Goal: Check status

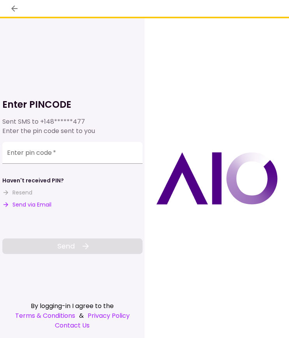
click at [34, 205] on button "Send via Email" at bounding box center [26, 205] width 49 height 8
click at [37, 158] on input "Enter pin code   *" at bounding box center [72, 153] width 140 height 22
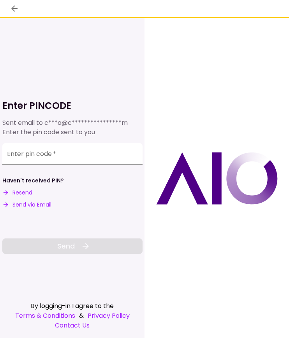
click at [63, 157] on input "Enter pin code   *" at bounding box center [72, 154] width 140 height 22
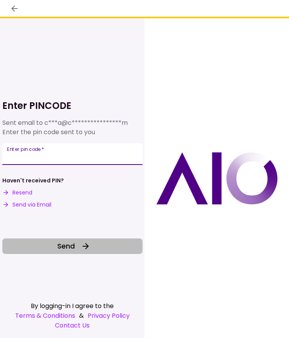
type input "******"
click at [94, 246] on button "Send" at bounding box center [72, 247] width 140 height 16
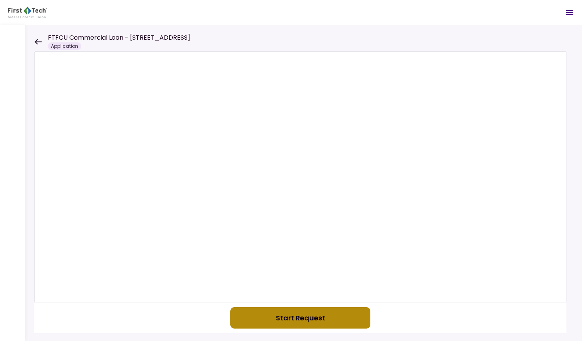
click at [288, 317] on button "Start Request" at bounding box center [300, 318] width 140 height 21
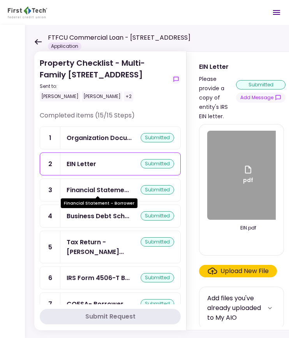
click at [120, 191] on div "Financial Stateme..." at bounding box center [98, 190] width 62 height 10
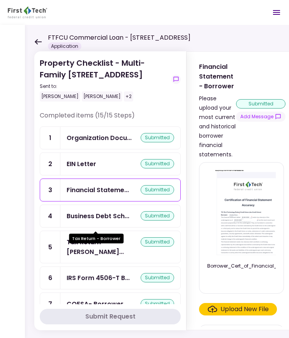
scroll to position [78, 0]
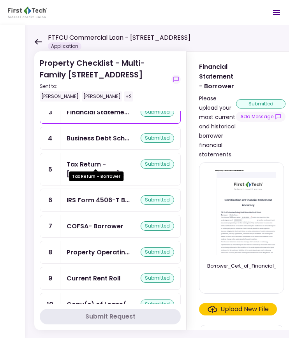
click at [94, 160] on div "Tax Return - [PERSON_NAME]..." at bounding box center [104, 169] width 74 height 19
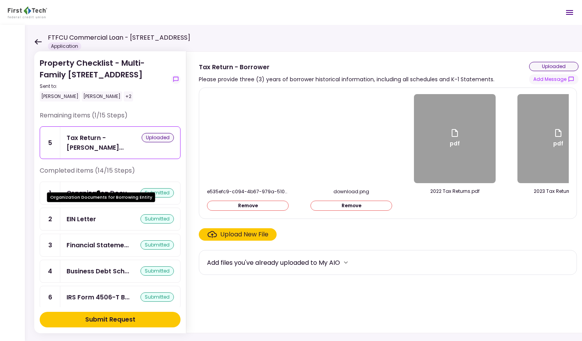
click at [93, 188] on div "Organization Docu..." at bounding box center [99, 193] width 65 height 10
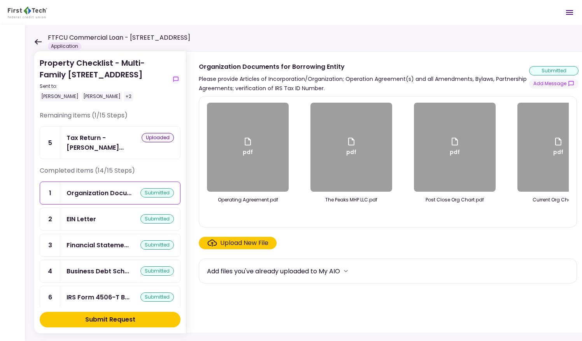
click at [86, 214] on div "EIN Letter" at bounding box center [82, 219] width 30 height 10
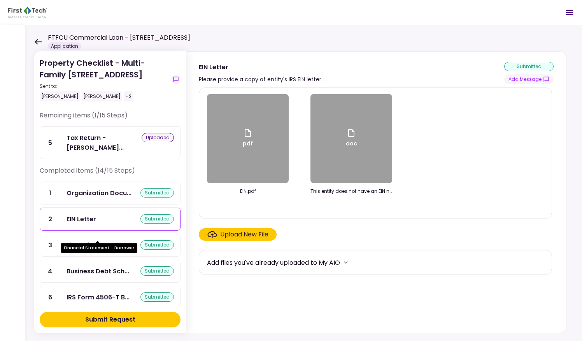
click at [89, 241] on div "Financial Stateme..." at bounding box center [98, 246] width 62 height 10
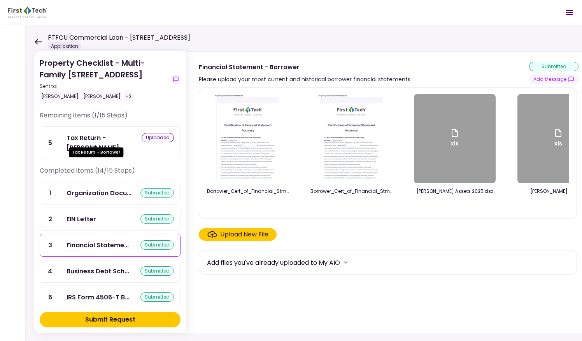
click at [102, 139] on div "Tax Return - [PERSON_NAME]..." at bounding box center [104, 142] width 75 height 19
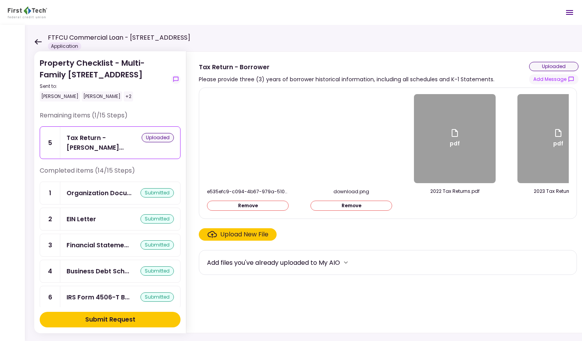
click at [39, 41] on icon at bounding box center [38, 41] width 7 height 5
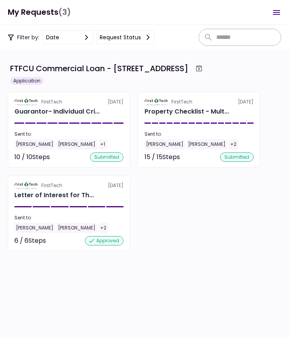
click at [46, 197] on div "E-Sign Consent" at bounding box center [39, 196] width 47 height 10
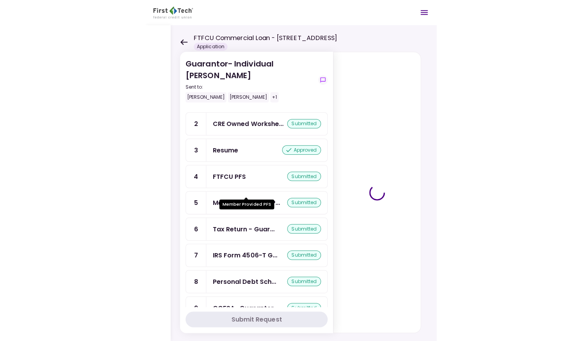
scroll to position [80, 0]
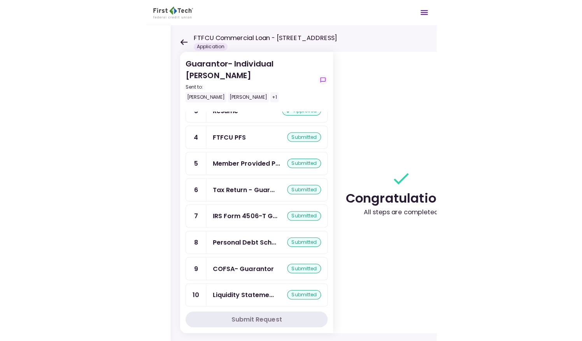
scroll to position [77, 0]
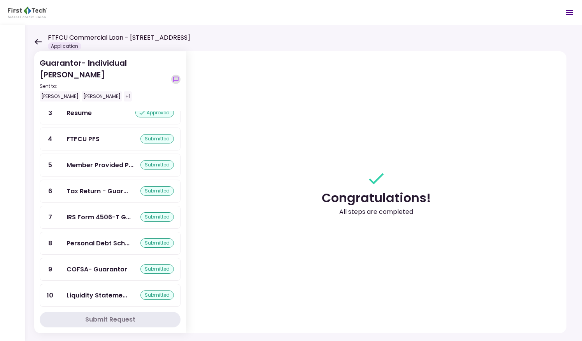
click at [178, 77] on icon "show-messages" at bounding box center [176, 79] width 6 height 6
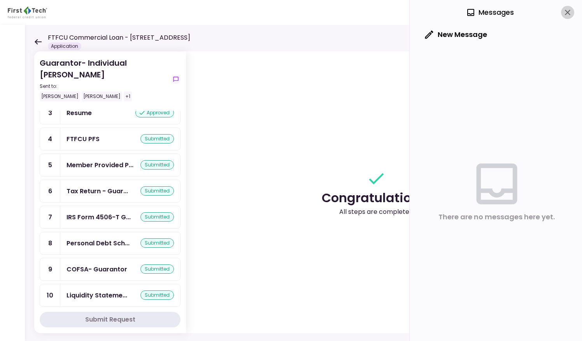
click at [288, 11] on icon "close" at bounding box center [567, 12] width 5 height 5
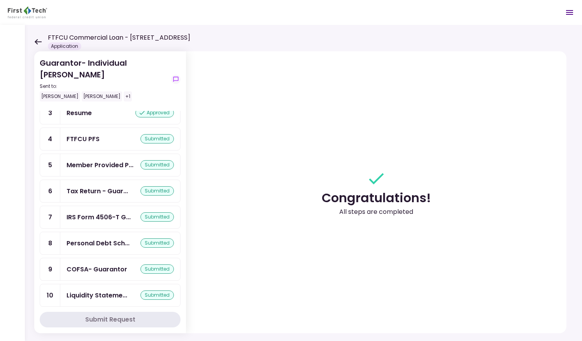
scroll to position [0, 0]
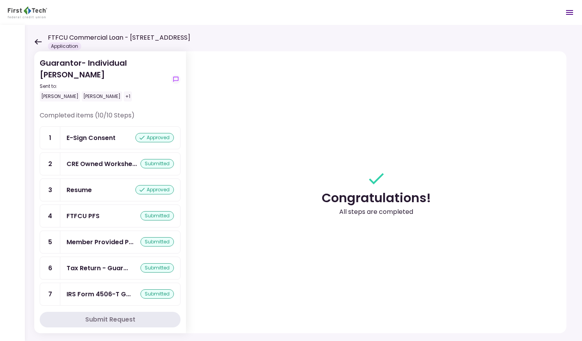
click at [38, 39] on icon at bounding box center [37, 42] width 7 height 6
